Goal: Transaction & Acquisition: Subscribe to service/newsletter

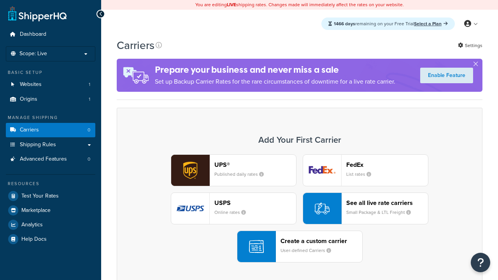
click at [300, 209] on div "UPS® Published daily rates FedEx List rates USPS Online rates See all live rate…" at bounding box center [299, 208] width 349 height 108
click at [387, 165] on header "FedEx" at bounding box center [387, 164] width 82 height 7
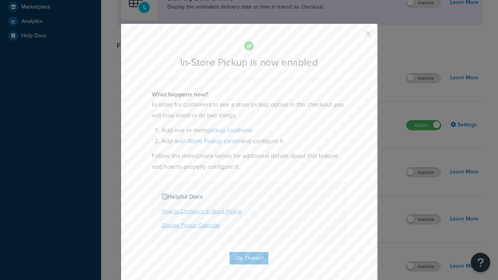
click at [356, 35] on button "button" at bounding box center [357, 36] width 2 height 2
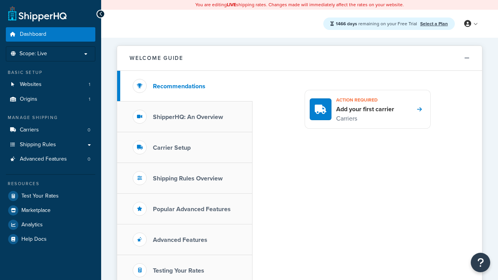
click at [434, 23] on link "Select a Plan" at bounding box center [434, 23] width 28 height 7
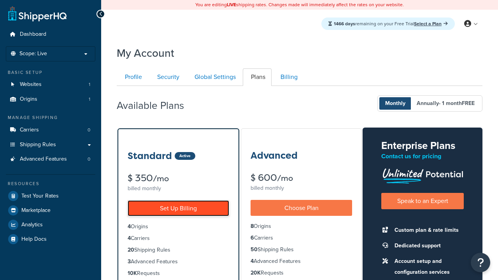
click at [178, 209] on link "Set Up Billing" at bounding box center [179, 208] width 102 height 16
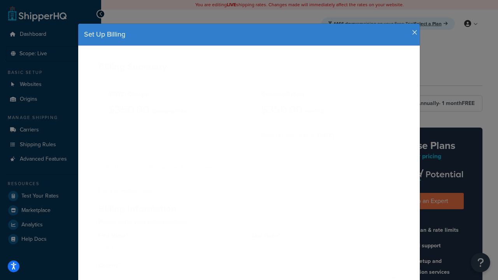
type input "Test"
type input "2209 Four Waters Loop"
type input "Georgetown"
type input "78628"
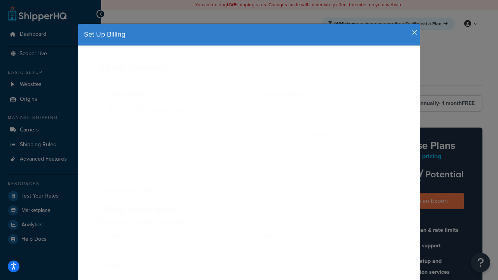
select select "1000"
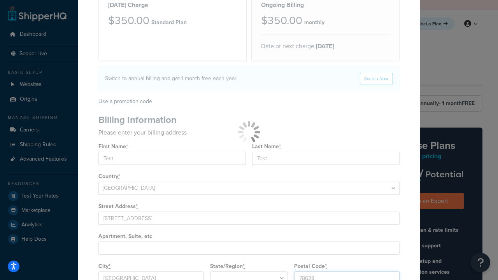
type input "78628"
select select "TX"
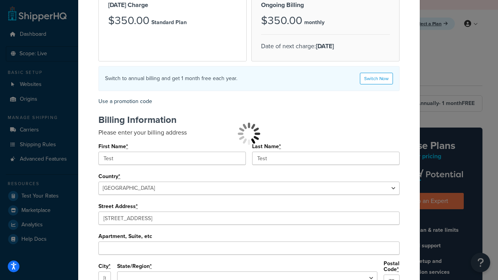
scroll to position [162, 0]
